Goal: Task Accomplishment & Management: Manage account settings

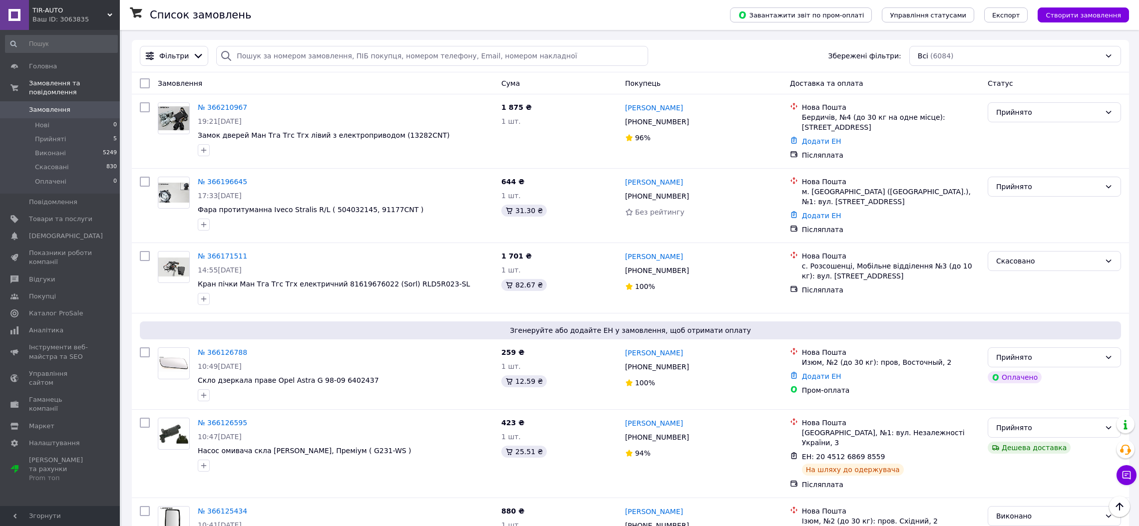
scroll to position [224, 0]
click at [81, 232] on span "[DEMOGRAPHIC_DATA]" at bounding box center [60, 236] width 63 height 9
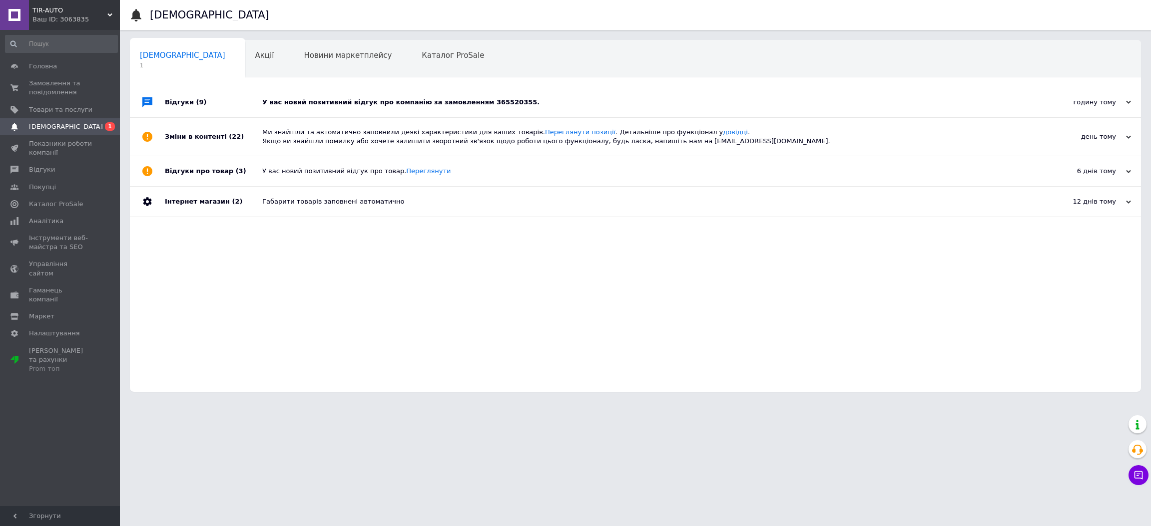
click at [352, 94] on div "У вас новий позитивний відгук про компанію за замовленням 365520355." at bounding box center [646, 102] width 769 height 30
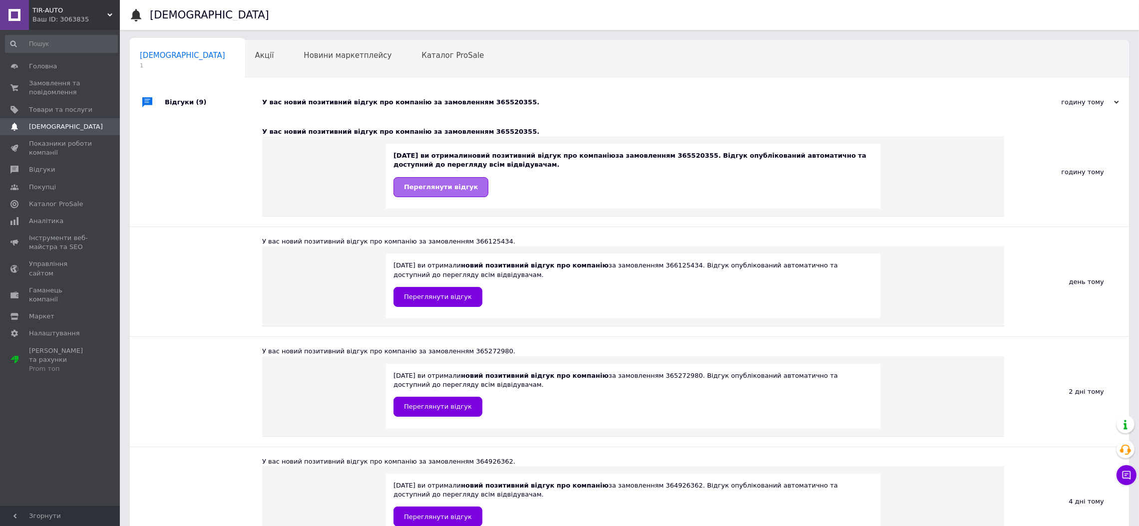
click at [447, 184] on span "Переглянути відгук" at bounding box center [441, 186] width 74 height 7
click at [56, 83] on span "Замовлення та повідомлення" at bounding box center [60, 88] width 63 height 18
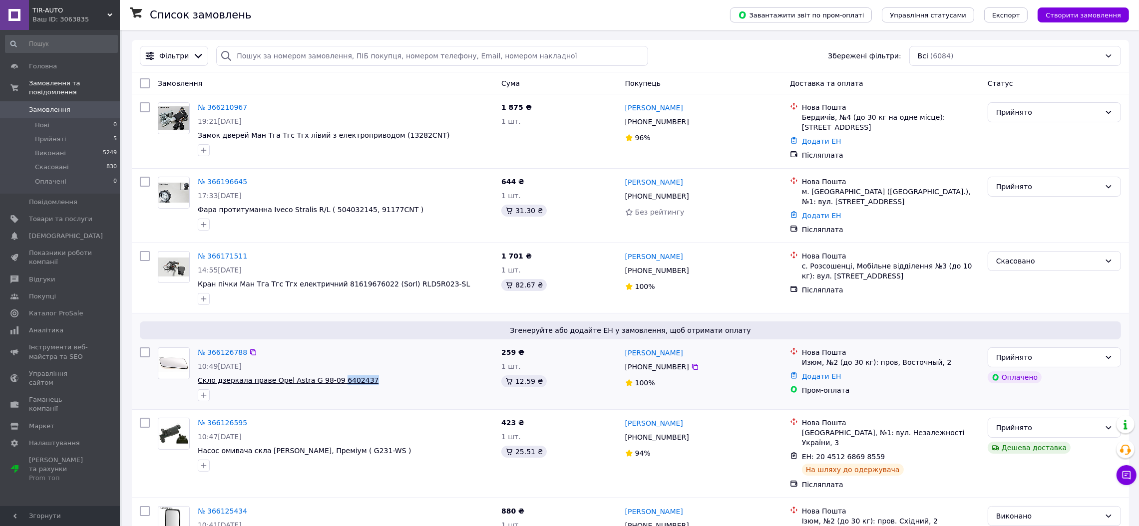
drag, startPoint x: 364, startPoint y: 380, endPoint x: 329, endPoint y: 379, distance: 35.0
click at [329, 379] on span "Скло дзеркала праве Opel Astra G 98-09 6402437" at bounding box center [346, 381] width 296 height 10
copy span "6402437"
click at [46, 135] on span "Прийняті" at bounding box center [50, 139] width 31 height 9
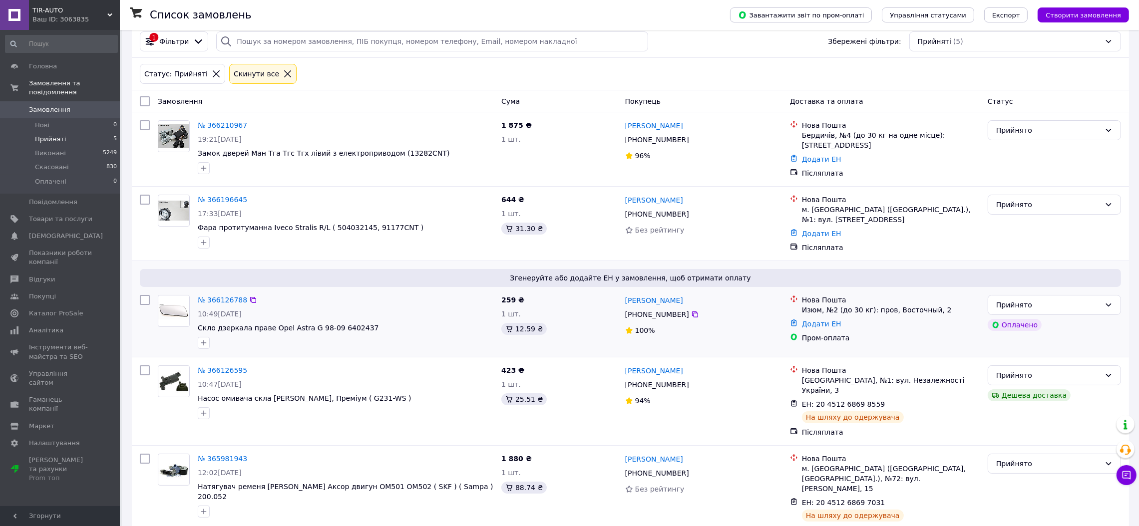
scroll to position [19, 0]
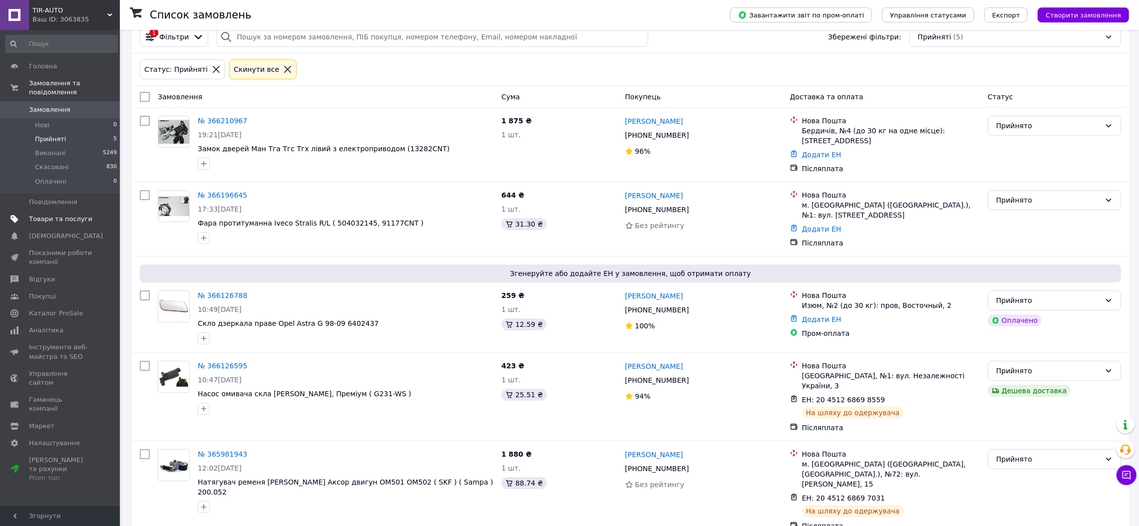
click at [56, 215] on span "Товари та послуги" at bounding box center [60, 219] width 63 height 9
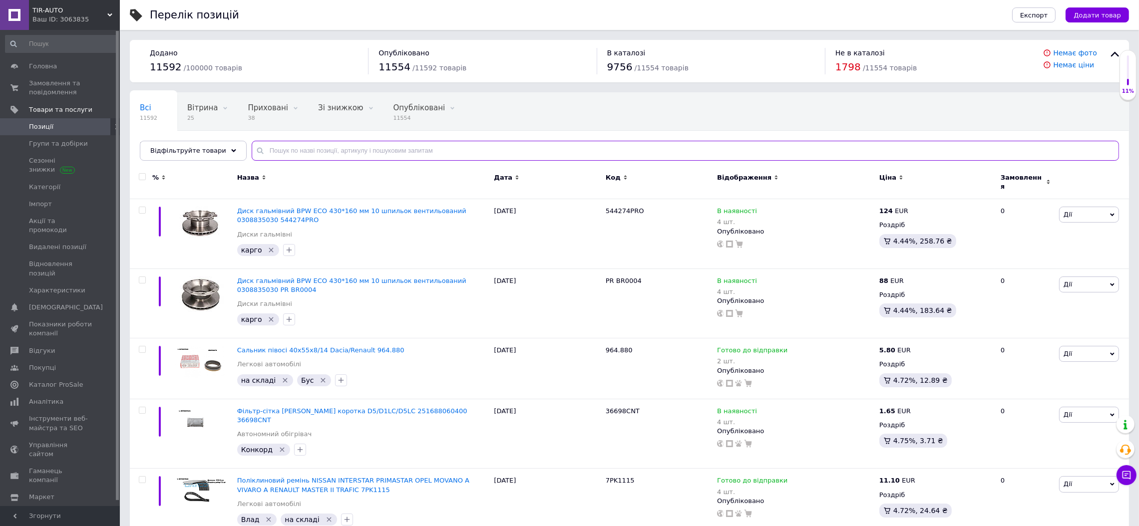
click at [307, 151] on input "text" at bounding box center [685, 151] width 867 height 20
paste input "03745012FSS"
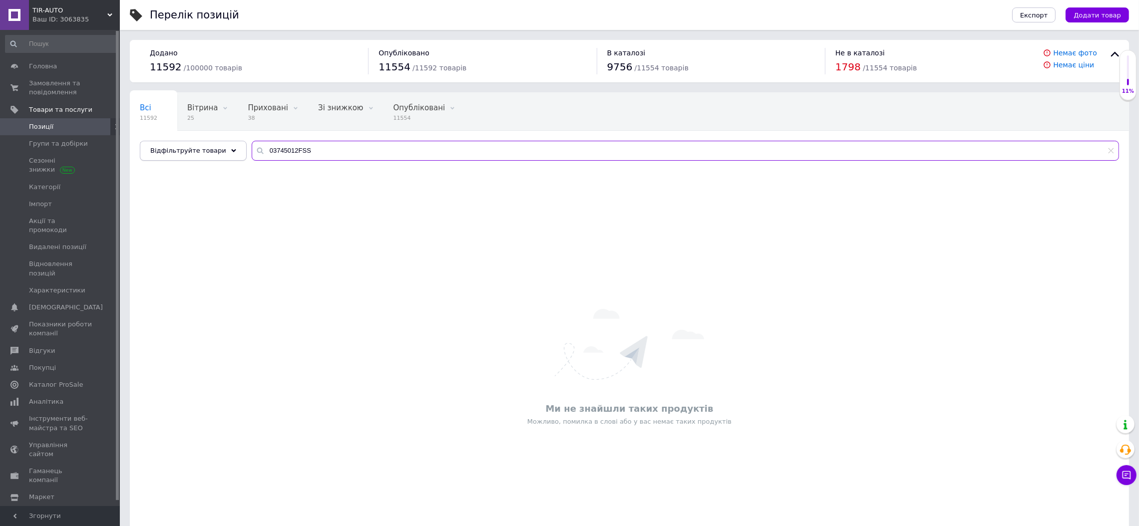
drag, startPoint x: 201, startPoint y: 153, endPoint x: 158, endPoint y: 153, distance: 43.4
click at [158, 153] on div "Відфільтруйте товари 03745012FSS" at bounding box center [629, 151] width 979 height 20
paste input "106023-VDN"
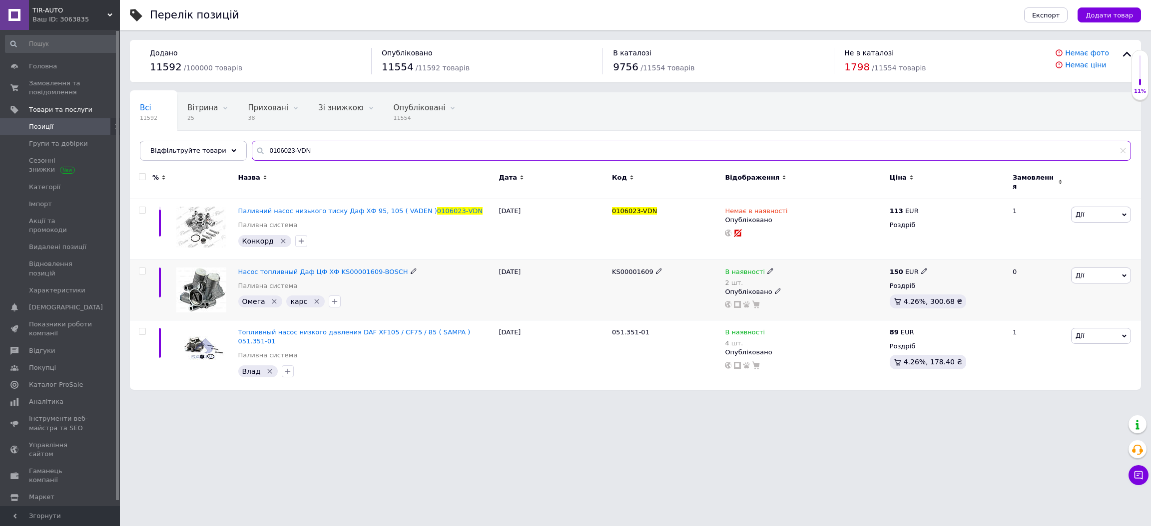
type input "0106023-VDN"
click at [631, 268] on span "KS00001609" at bounding box center [632, 271] width 41 height 7
copy span "KS00001609"
click at [921, 268] on icon at bounding box center [924, 271] width 6 height 6
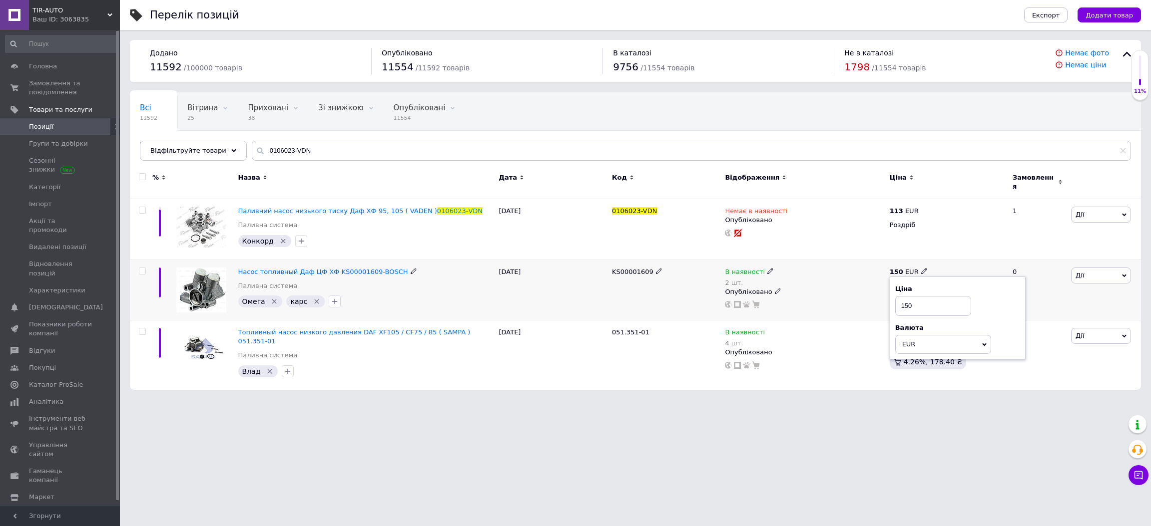
drag, startPoint x: 916, startPoint y: 303, endPoint x: 905, endPoint y: 299, distance: 11.5
click at [905, 299] on input "150" at bounding box center [933, 306] width 76 height 20
type input "148"
click at [836, 328] on div "В наявності 4 шт." at bounding box center [804, 338] width 159 height 20
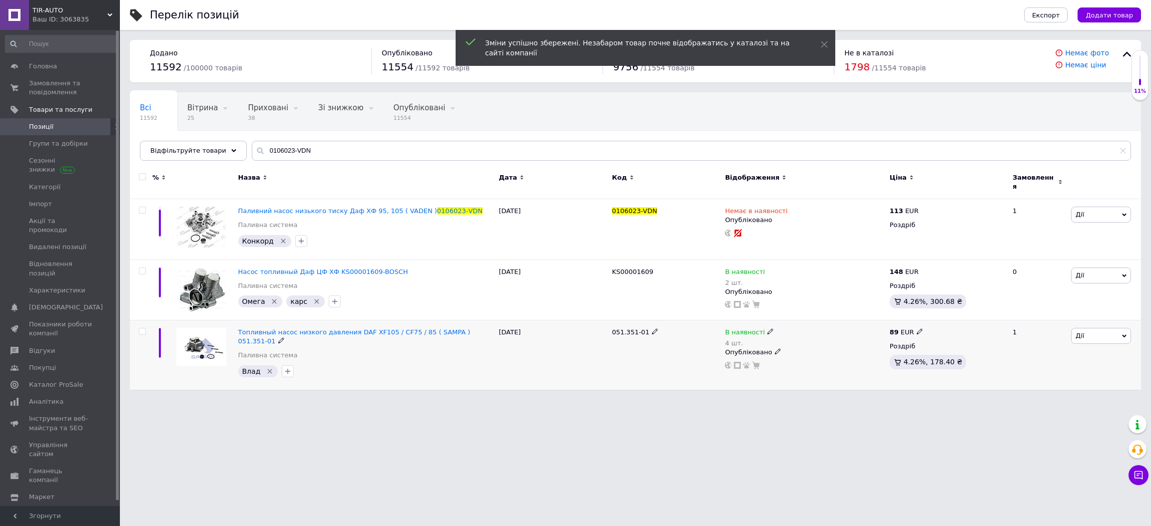
drag, startPoint x: 607, startPoint y: 328, endPoint x: 646, endPoint y: 337, distance: 40.0
click at [646, 337] on div "Топливный насос низкого давления DAF XF105 / CF75 / 85 ( SAMPA ) 051.351-01 Пал…" at bounding box center [635, 355] width 1011 height 69
copy div "051.351-01"
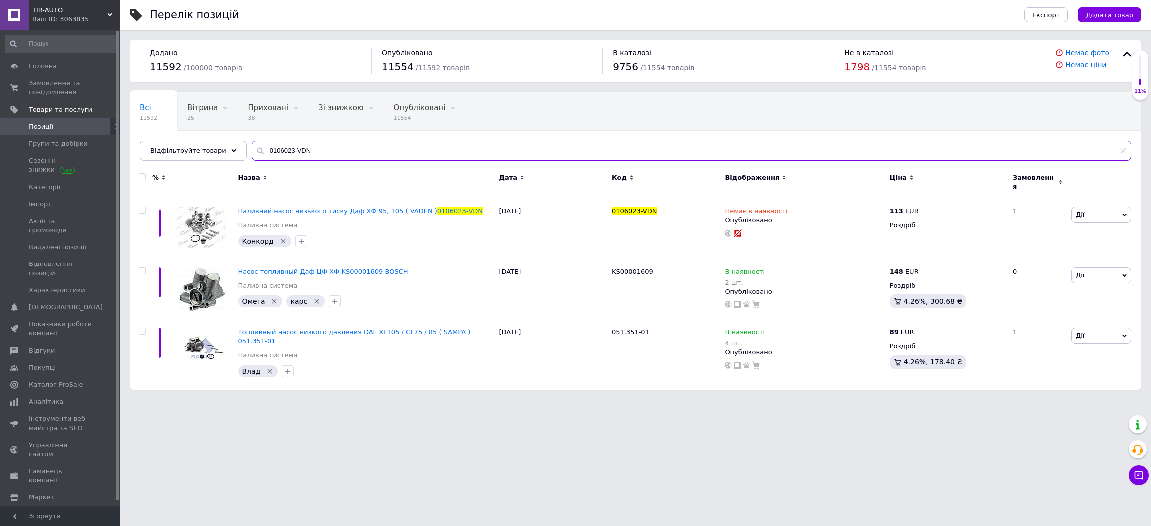
drag, startPoint x: 317, startPoint y: 148, endPoint x: 212, endPoint y: 138, distance: 105.4
click at [187, 143] on div "Відфільтруйте товари 0106023-VDN" at bounding box center [635, 151] width 991 height 20
paste input "BSG 08-960-022"
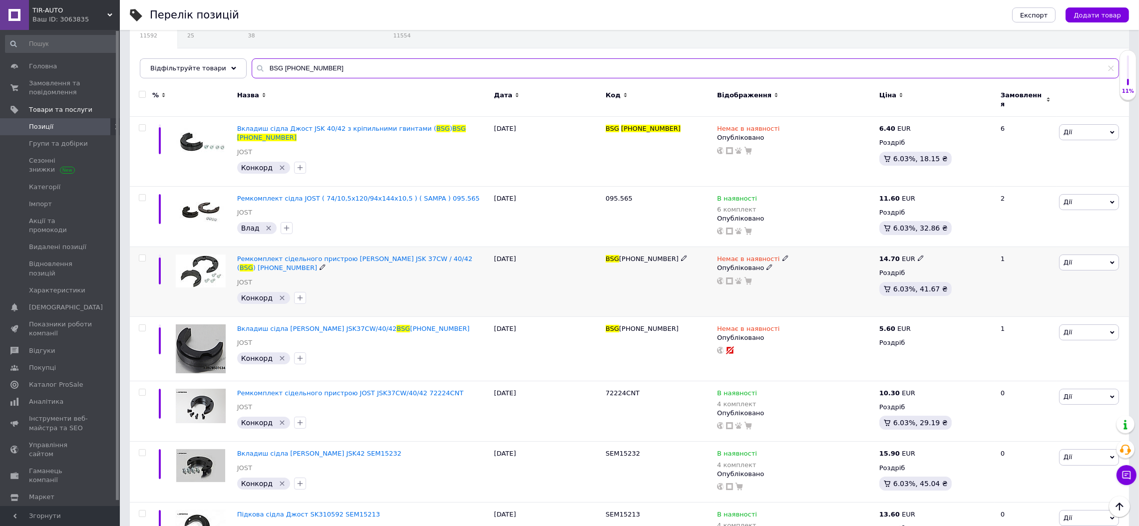
scroll to position [76, 0]
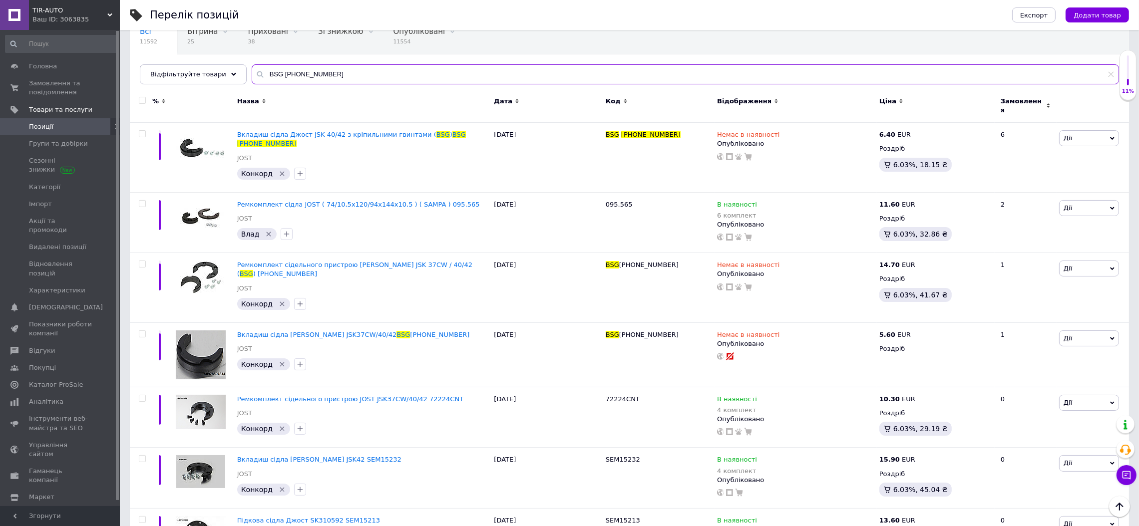
type input "BSG 08-960-022"
